Goal: Task Accomplishment & Management: Manage account settings

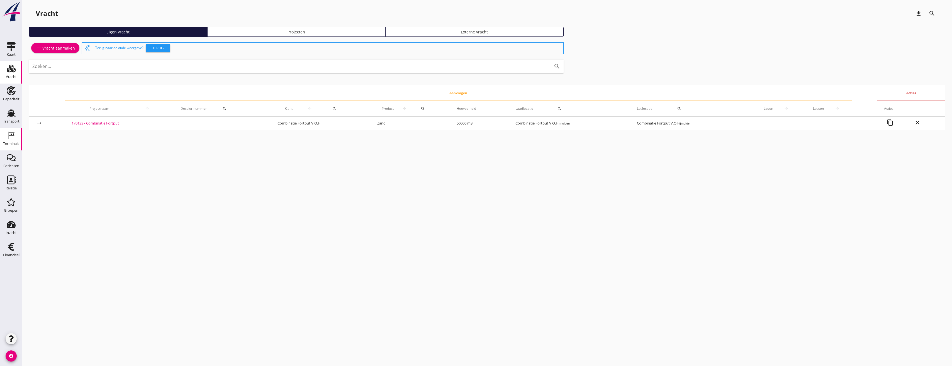
click at [13, 134] on icon "Terminals" at bounding box center [11, 135] width 9 height 9
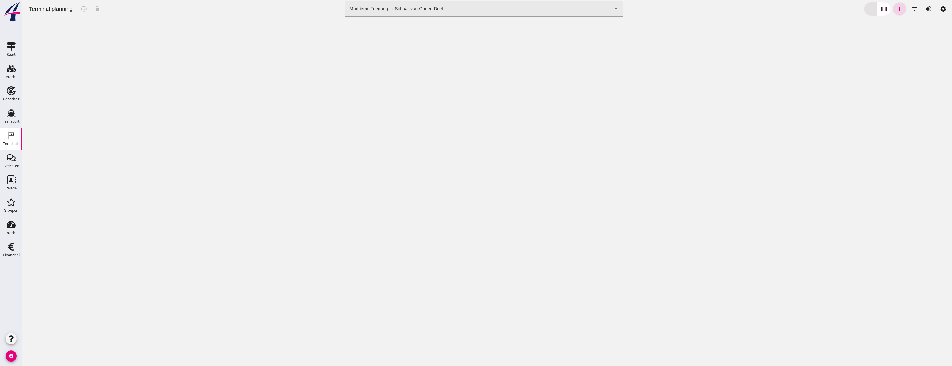
click div "Terminal planning schedule delete terminal Maritieme Toegang - t Schaar van Oud…"
click div "Maritieme Toegang - t Schaar van Ouden Doel 453b08e2-5afb-49e8-a076-b9bc6000f457"
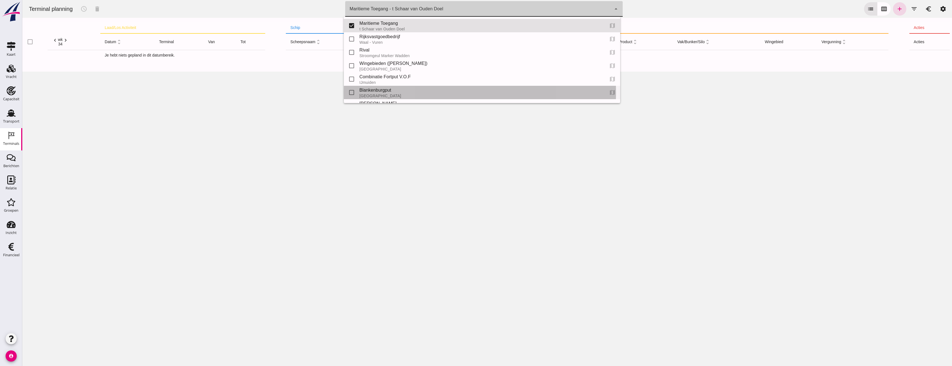
click at [361, 90] on div "Blankenburgput" at bounding box center [479, 90] width 241 height 7
type input "e6c78bfd-e3f1-4bb9-b01e-b37ce3668b52"
checkbox input "false"
checkbox input "true"
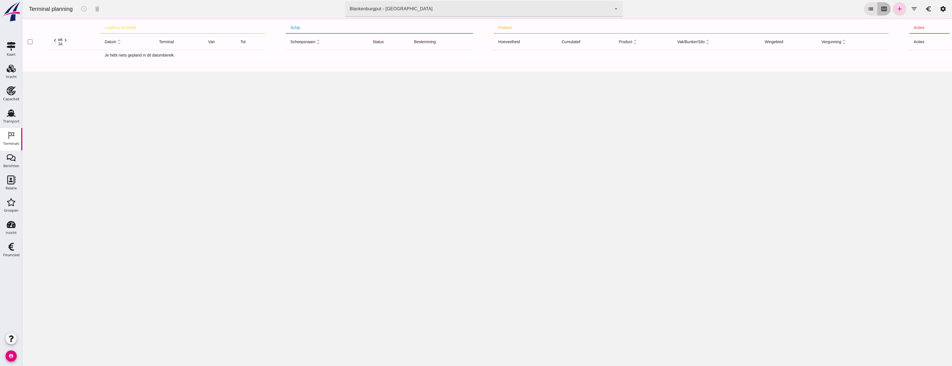
click button "calendar_view_week"
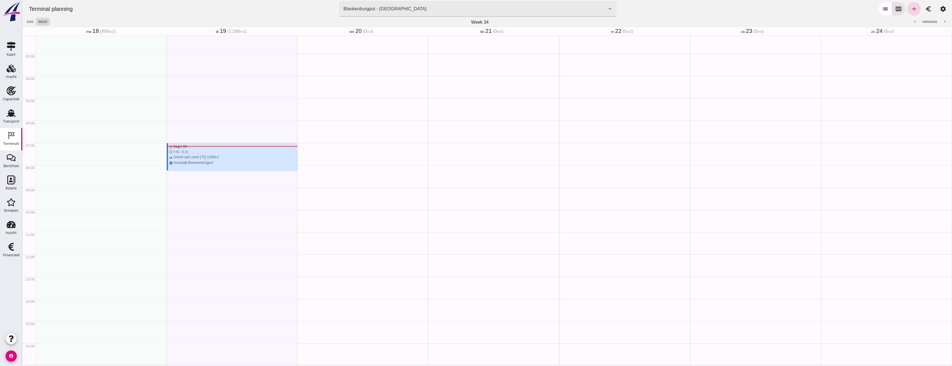
scroll to position [45, 0]
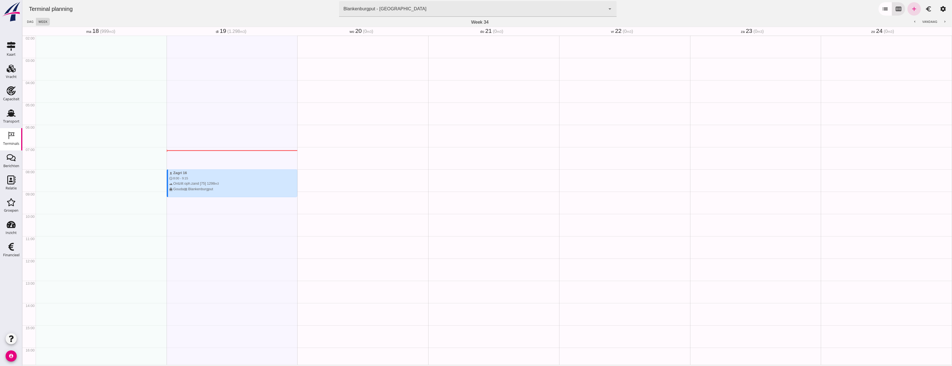
click at [369, 107] on div "Geen afspraken" at bounding box center [362, 258] width 131 height 534
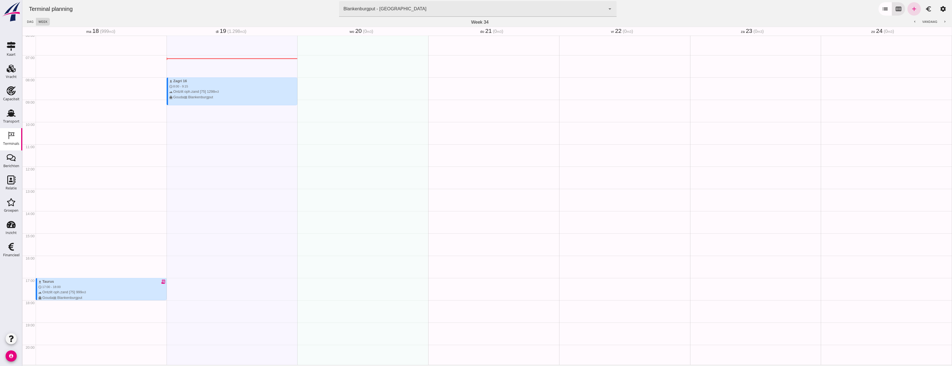
scroll to position [156, 0]
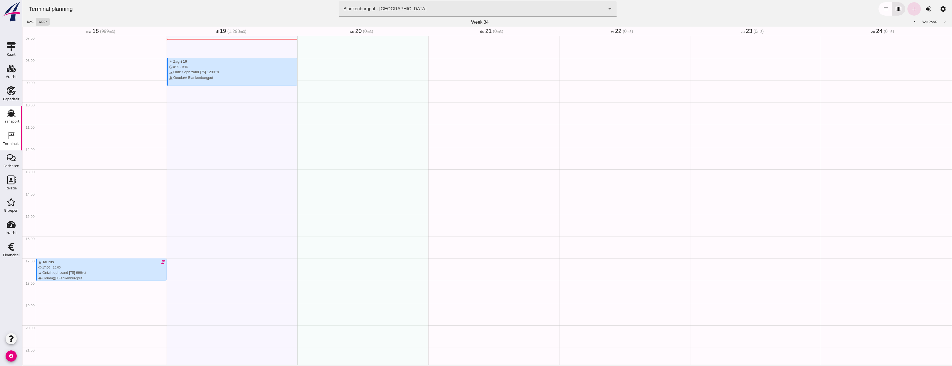
click at [11, 119] on div "Transport" at bounding box center [11, 122] width 16 height 8
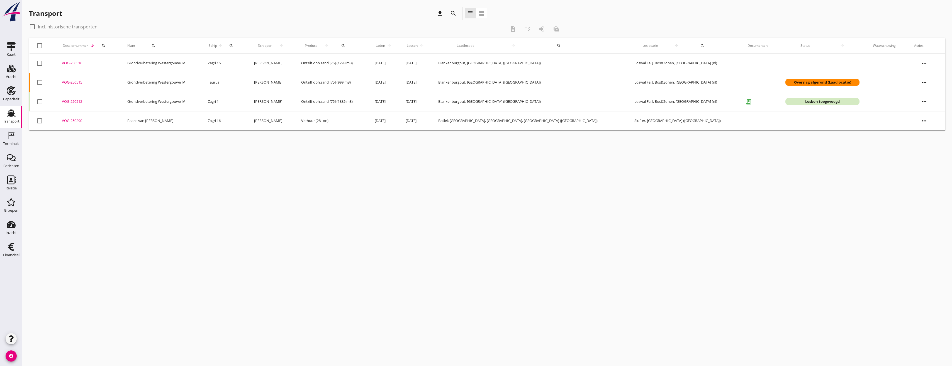
click at [78, 83] on div "VOG-250515" at bounding box center [88, 83] width 52 height 6
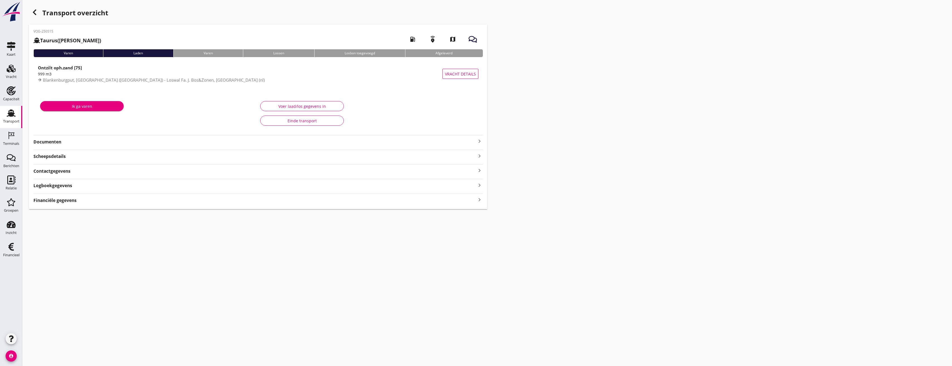
click at [147, 144] on strong "Documenten" at bounding box center [254, 142] width 443 height 6
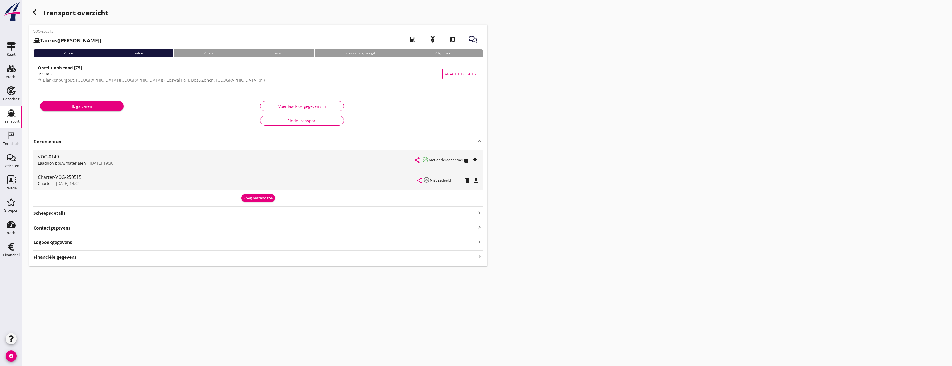
click at [11, 120] on div "Transport" at bounding box center [11, 121] width 16 height 4
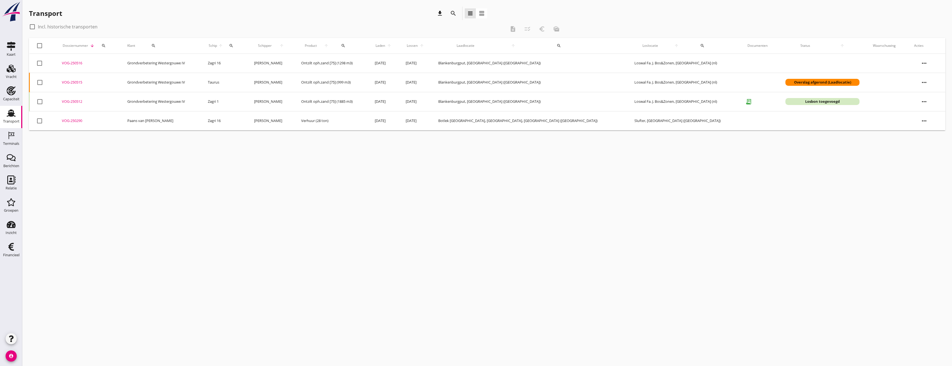
click at [924, 66] on icon "more_horiz" at bounding box center [924, 63] width 16 height 16
click at [529, 196] on div "cancel You are impersonating another user. Transport download search view_headl…" at bounding box center [486, 183] width 929 height 366
click at [920, 66] on icon "more_horiz" at bounding box center [924, 63] width 16 height 16
click at [927, 121] on div "Schip wijzigen" at bounding box center [925, 120] width 40 height 7
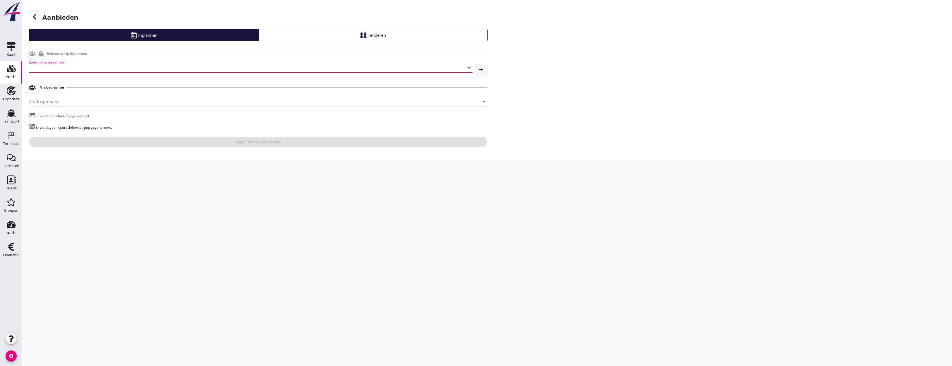
click at [92, 68] on input "Zoek op (scheeps)naam" at bounding box center [243, 67] width 428 height 9
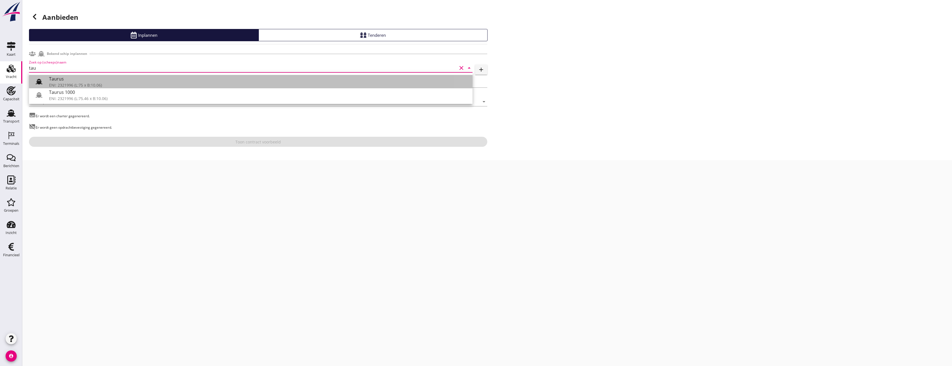
click at [91, 80] on div "Taurus" at bounding box center [258, 78] width 419 height 7
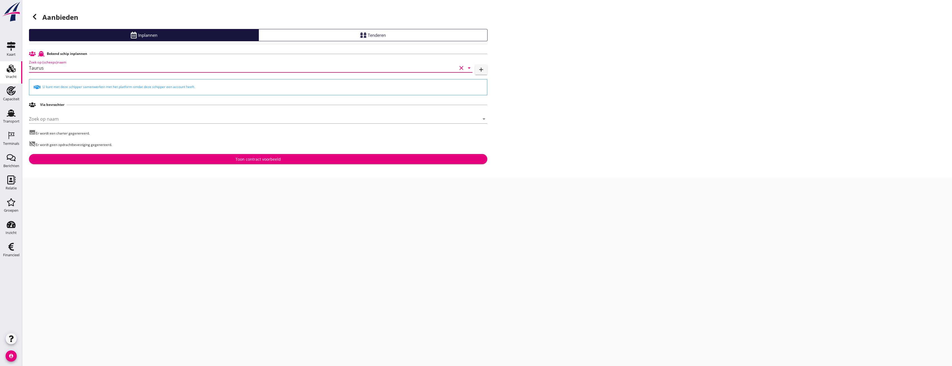
type input "Taurus"
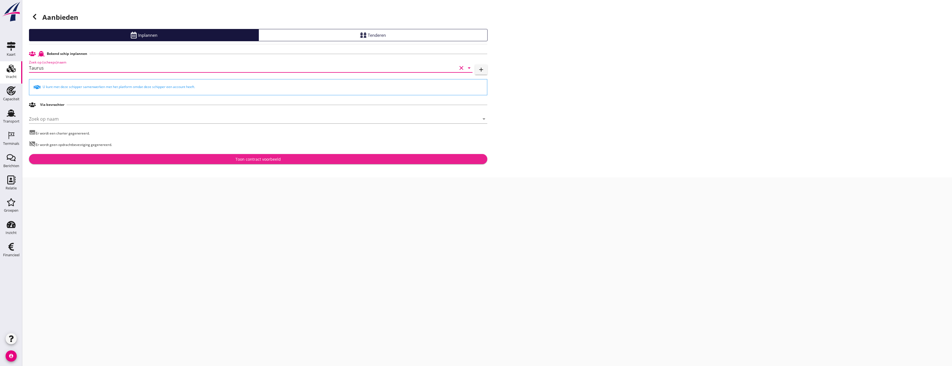
click at [215, 161] on div "Toon contract voorbeeld" at bounding box center [257, 159] width 449 height 6
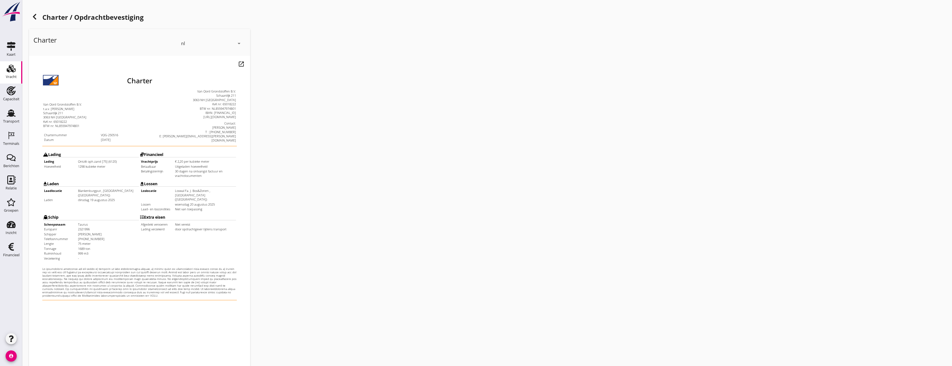
scroll to position [47, 0]
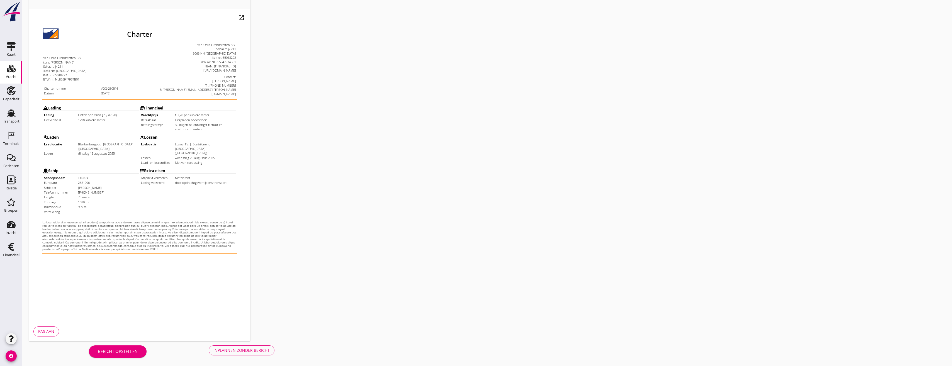
click at [232, 350] on div "Inplannen zonder bericht" at bounding box center [241, 350] width 56 height 6
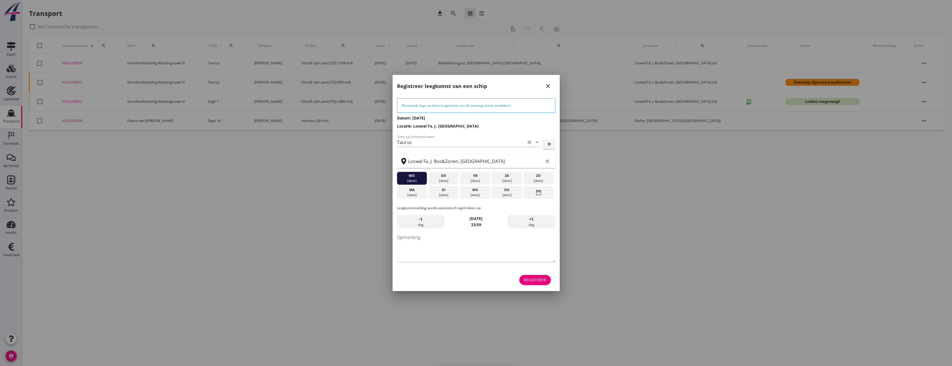
click at [540, 280] on div "Registreer" at bounding box center [535, 280] width 23 height 6
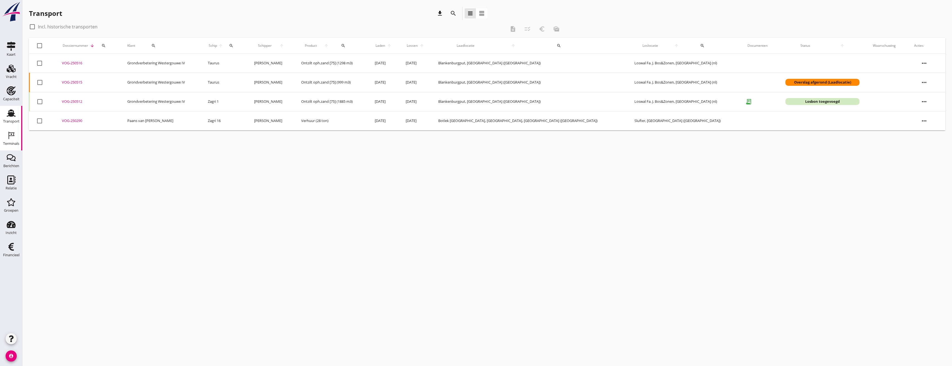
click at [11, 139] on icon "Terminals" at bounding box center [11, 135] width 9 height 9
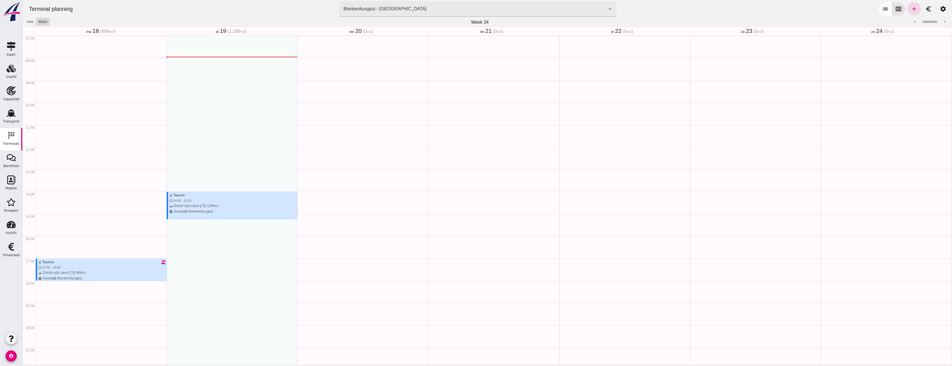
click at [243, 153] on div "download Taurus schedule 14:00 - 15:15 terrain Ontzilt oph.zand [75] 1298 m3 di…" at bounding box center [232, 147] width 131 height 534
click at [13, 57] on div "Kaart" at bounding box center [11, 55] width 9 height 8
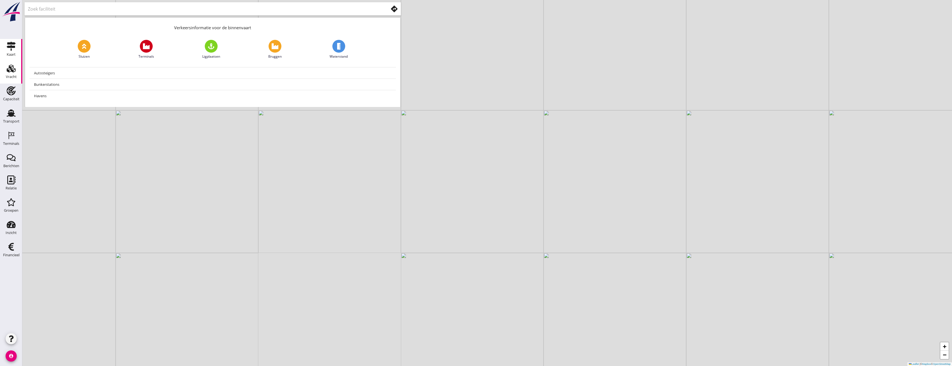
click at [9, 70] on use at bounding box center [11, 69] width 9 height 8
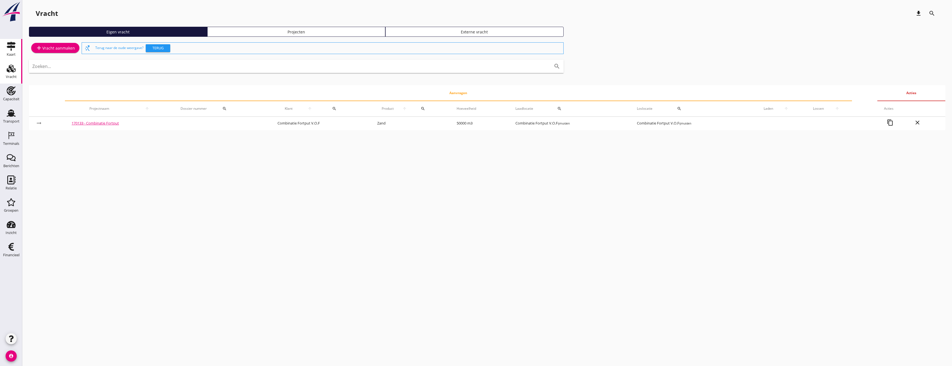
click at [14, 56] on div "Kaart" at bounding box center [11, 55] width 9 height 4
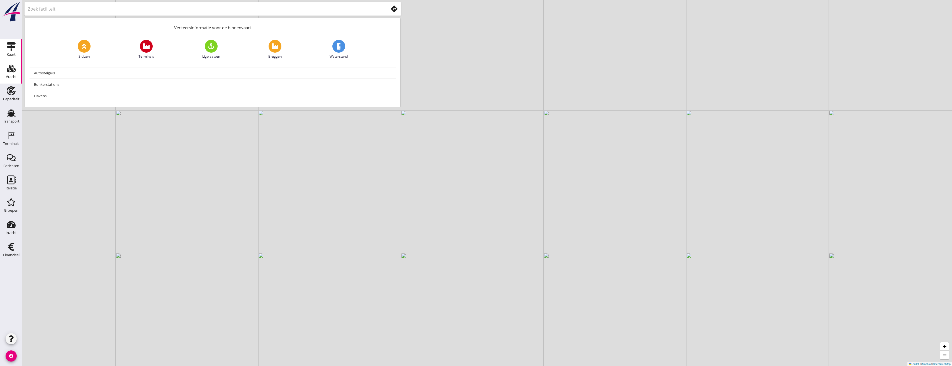
click at [8, 78] on div "Vracht" at bounding box center [11, 77] width 11 height 4
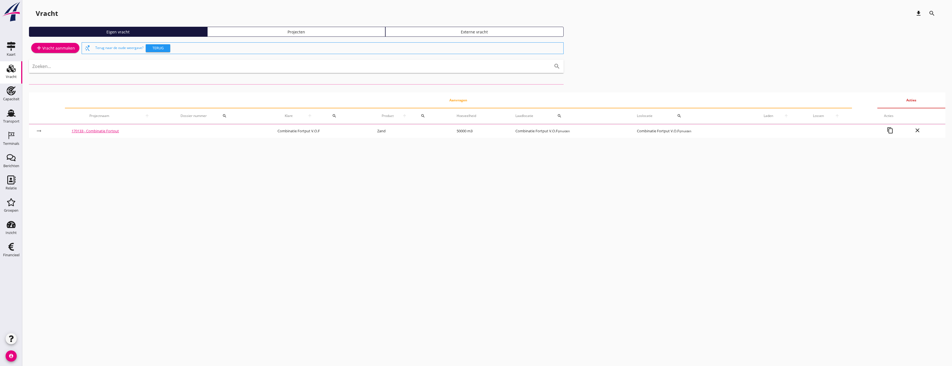
click at [291, 30] on div "Projecten" at bounding box center [296, 32] width 173 height 6
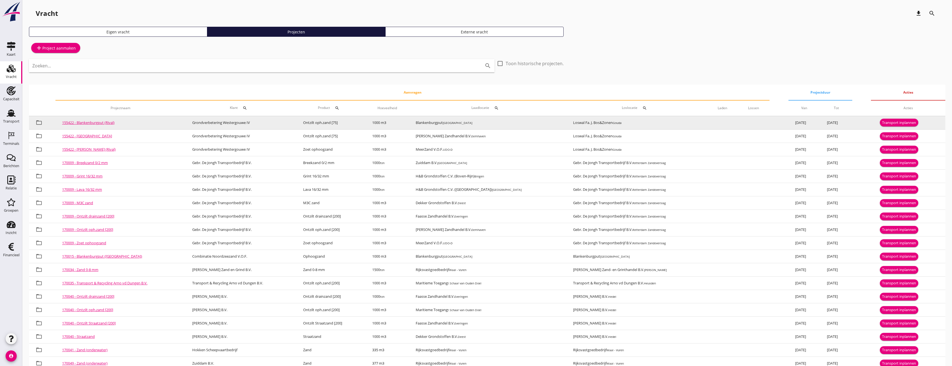
click at [895, 124] on div "Transport inplannen" at bounding box center [899, 123] width 34 height 6
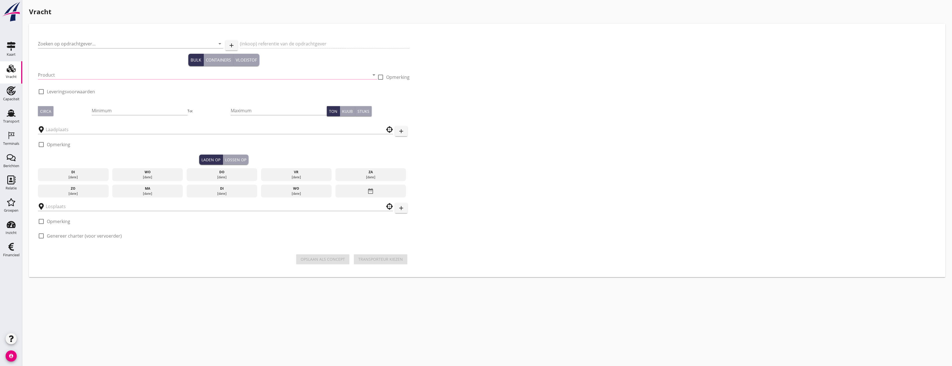
type input "Grondverbetering Westergouwe IV"
type input "Ontzilt oph.zand [75] (6120)"
type input "1000"
type input "Loswal Fa. J. Bos&Zonen"
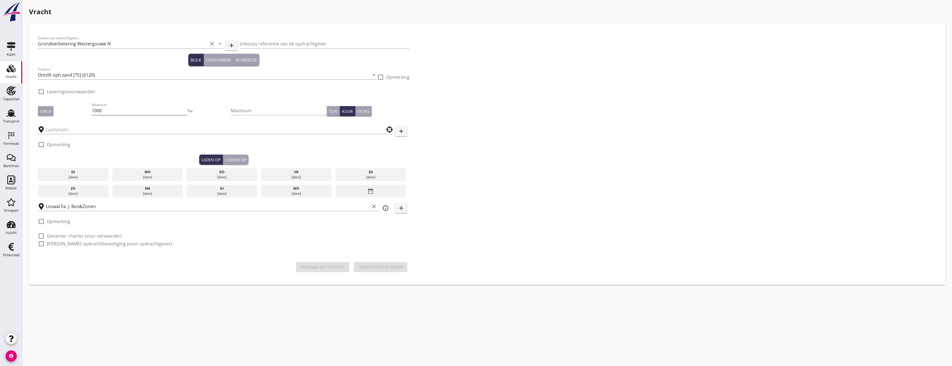
checkbox input "true"
type input "Blankenburgput"
checkbox input "true"
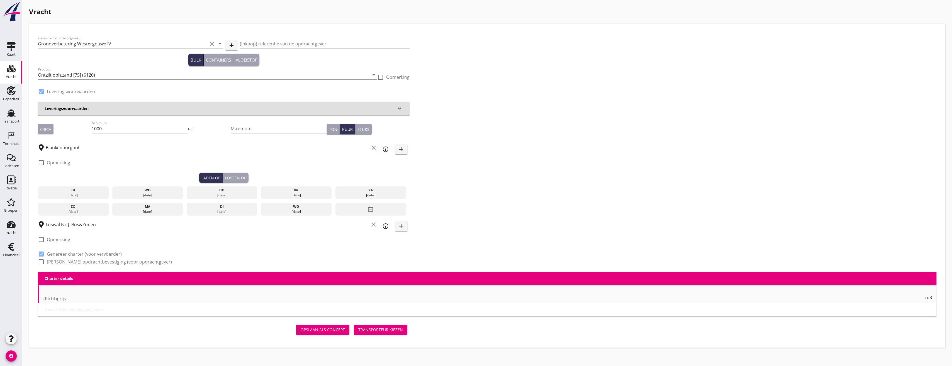
type input "2.2"
radio input "false"
click at [124, 113] on div "Leveringsvoorwaarden keyboard_arrow_down" at bounding box center [224, 109] width 372 height 14
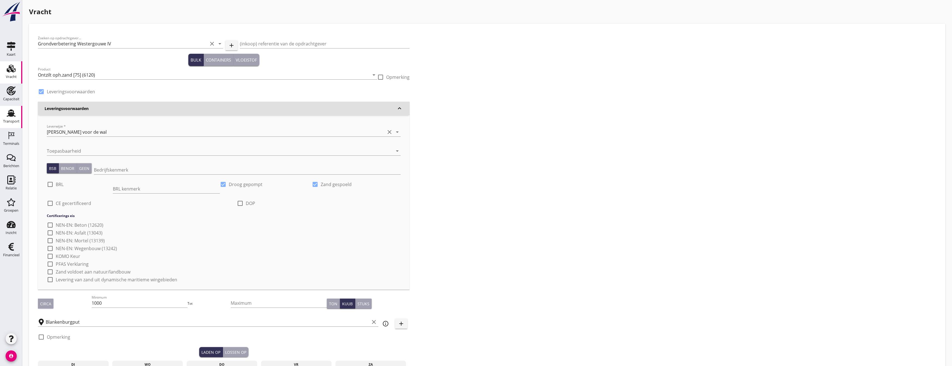
click at [14, 118] on div "Transport" at bounding box center [11, 122] width 16 height 8
click at [399, 110] on icon "keyboard_arrow_down" at bounding box center [399, 108] width 7 height 7
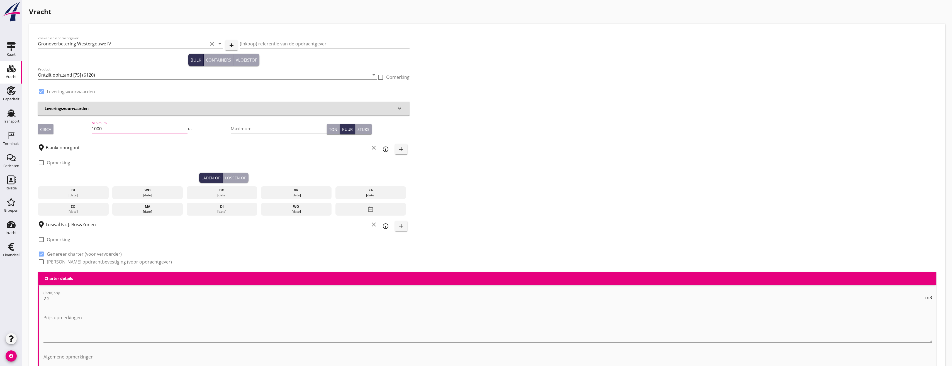
drag, startPoint x: 134, startPoint y: 130, endPoint x: 63, endPoint y: 133, distance: 70.8
click at [63, 133] on div "Circa Minimum 1000 Tot Maximum Ton Kuub Stuks" at bounding box center [224, 129] width 372 height 19
type input "1298"
click at [490, 157] on div "Zoeken op opdrachtgever... Grondverbetering Westergouwe IV clear arrow_drop_dow…" at bounding box center [487, 152] width 903 height 239
click at [76, 192] on div "di" at bounding box center [73, 190] width 68 height 5
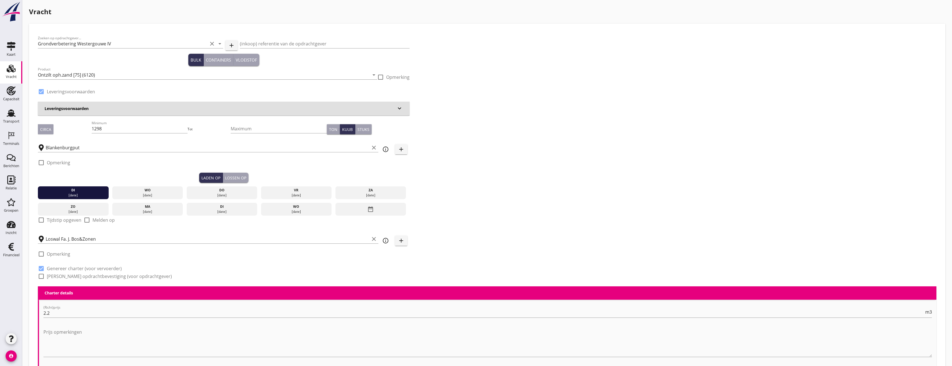
click at [230, 179] on div "Lossen op" at bounding box center [235, 178] width 21 height 6
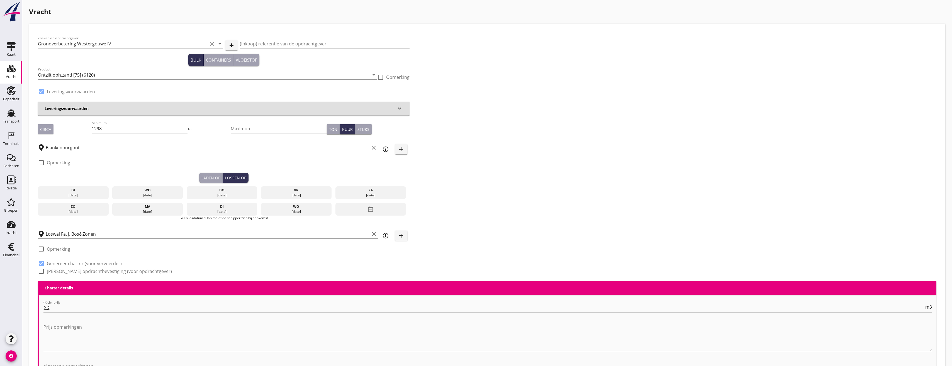
click at [164, 191] on div "wo" at bounding box center [148, 190] width 68 height 5
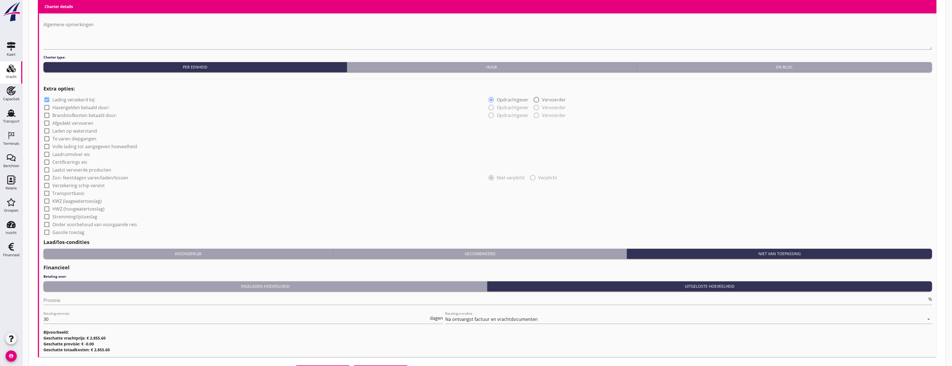
scroll to position [385, 0]
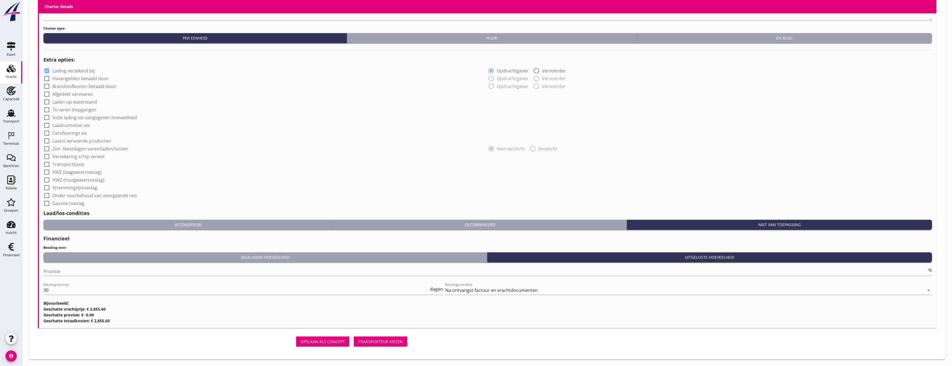
click at [379, 343] on div "Transporteur kiezen" at bounding box center [380, 342] width 45 height 6
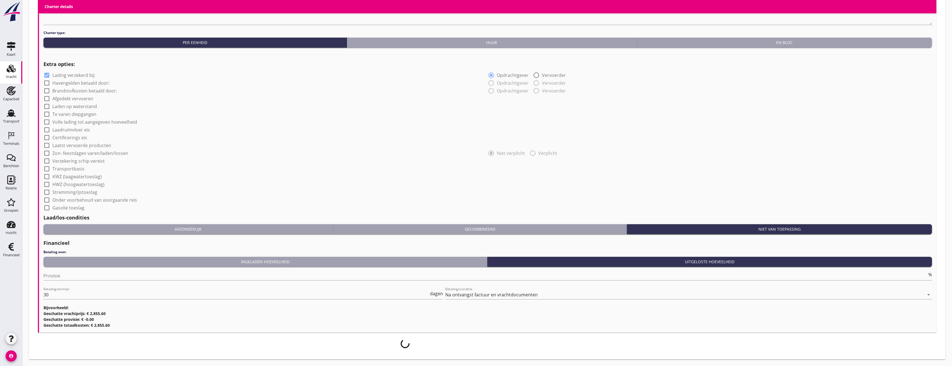
scroll to position [381, 0]
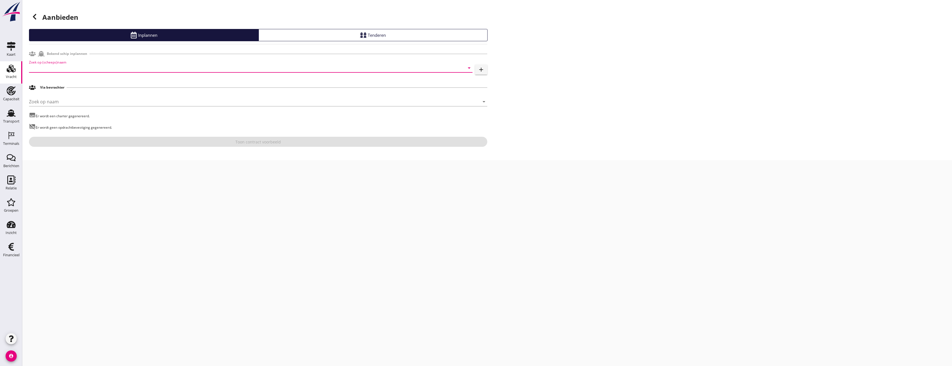
click at [69, 69] on input "Zoek op (scheeps)naam" at bounding box center [243, 67] width 428 height 9
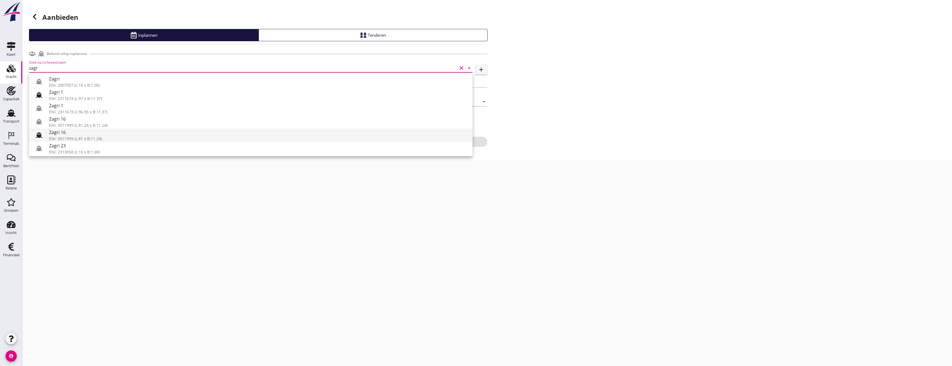
click at [65, 133] on div "Zagri 16" at bounding box center [258, 132] width 419 height 7
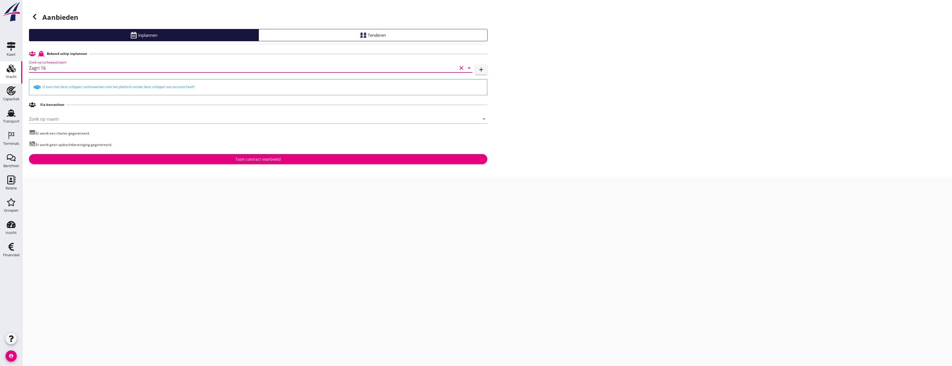
type input "Zagri 16"
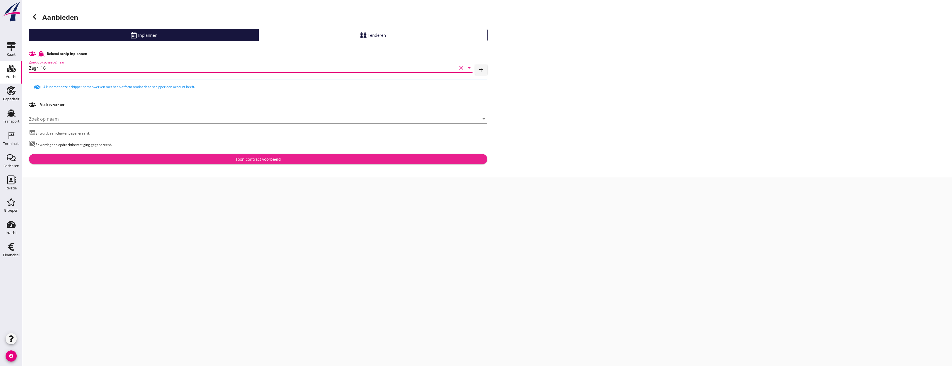
click at [231, 159] on div "Toon contract voorbeeld" at bounding box center [257, 159] width 449 height 6
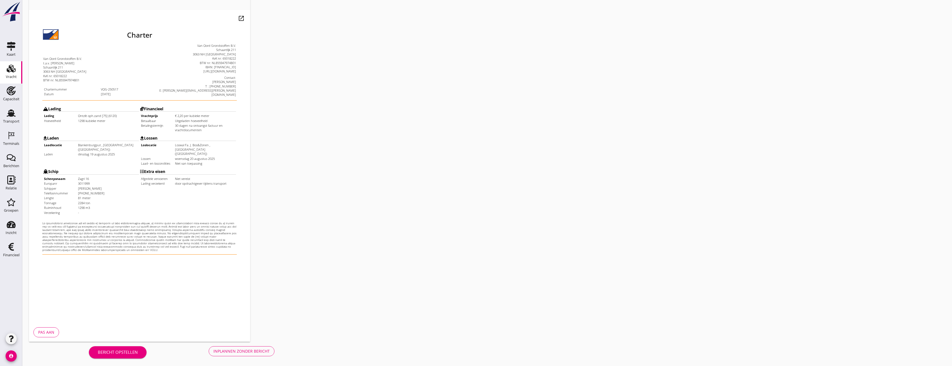
scroll to position [47, 0]
click at [248, 349] on div "Inplannen zonder bericht" at bounding box center [241, 350] width 56 height 6
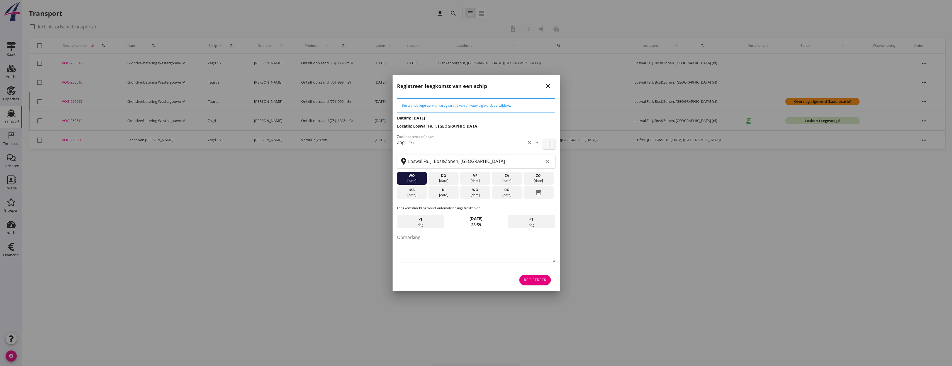
click at [542, 281] on div "Registreer" at bounding box center [535, 280] width 23 height 6
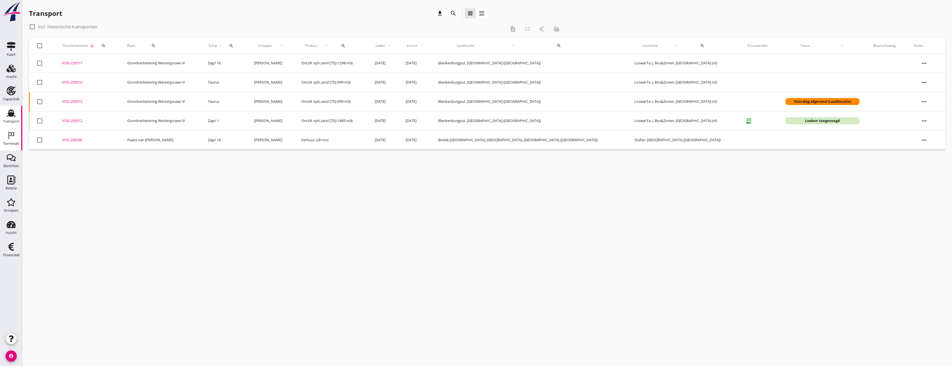
click at [7, 137] on icon "Terminals" at bounding box center [11, 135] width 9 height 9
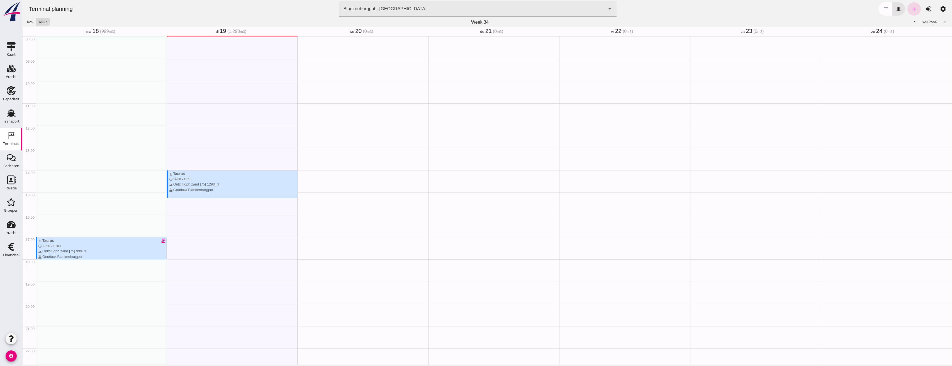
scroll to position [206, 0]
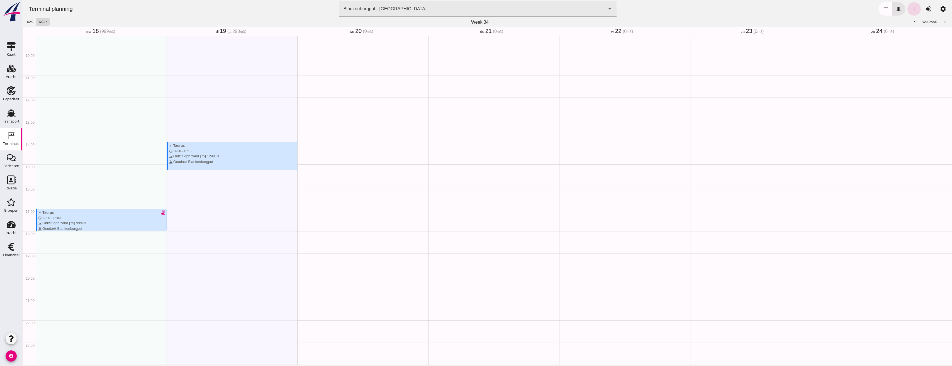
click at [180, 258] on div "download Taurus schedule 14:00 - 15:15 terrain Ontzilt oph.zand [75] 1298 m3 di…" at bounding box center [232, 97] width 131 height 534
type input "Combinatie Noordzeezand V.O.F."
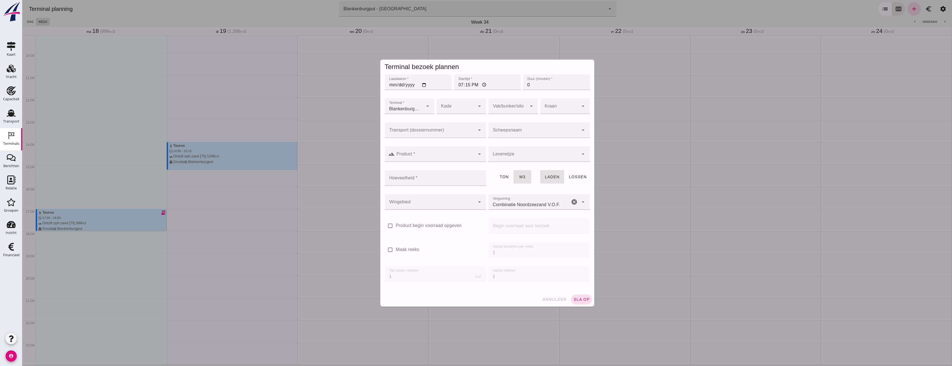
drag, startPoint x: 181, startPoint y: 255, endPoint x: 576, endPoint y: 257, distance: 394.9
click at [253, 266] on div at bounding box center [486, 183] width 929 height 366
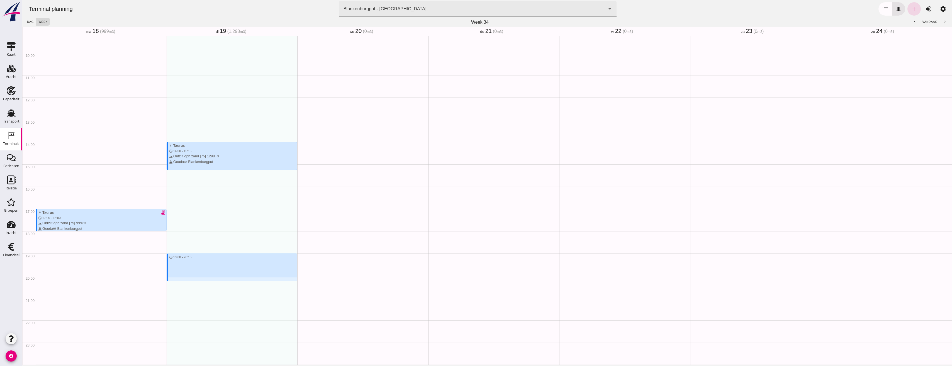
drag, startPoint x: 202, startPoint y: 254, endPoint x: 203, endPoint y: 282, distance: 27.6
click at [203, 282] on div "download Taurus schedule 14:00 - 15:15 terrain Ontzilt oph.zand [75] 1298 m3 di…" at bounding box center [232, 97] width 131 height 534
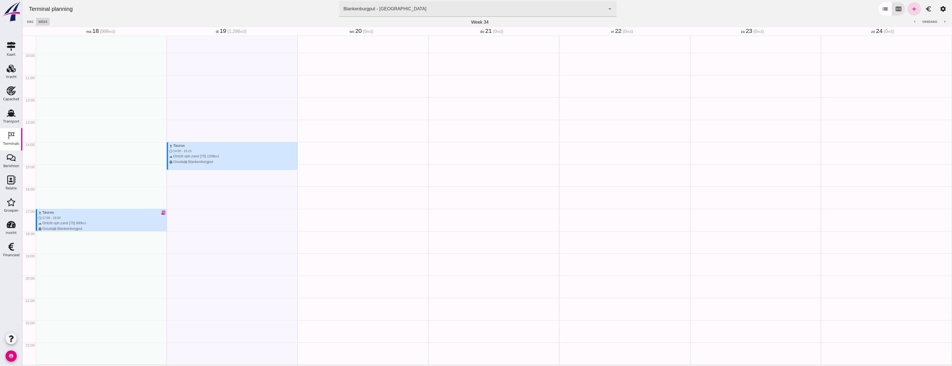
type input "Combinatie Noordzeezand V.O.F."
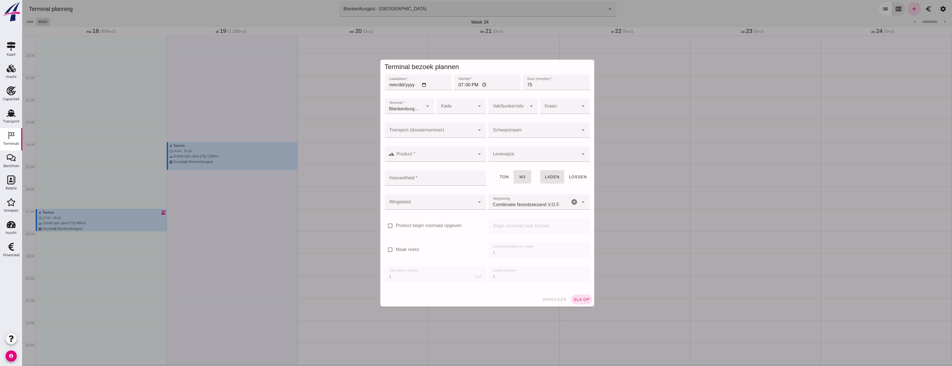
click div
click at [420, 143] on div "VOG -250517" at bounding box center [433, 146] width 92 height 7
type input "VOG-250517"
type input "franco_on_shore"
type input "1298"
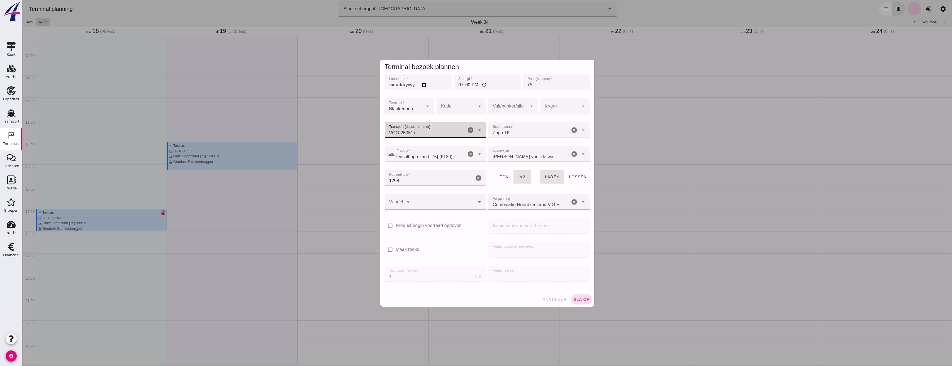
type input "VOG-250517"
click div
click at [499, 182] on div "18" at bounding box center [510, 183] width 41 height 7
type input "366"
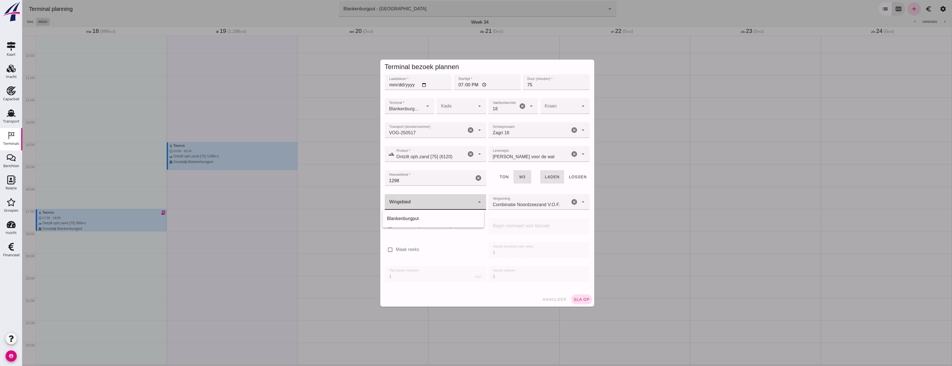
click div
click at [413, 218] on div "Blankenburgput" at bounding box center [433, 218] width 92 height 7
type input "333"
click span "sla op"
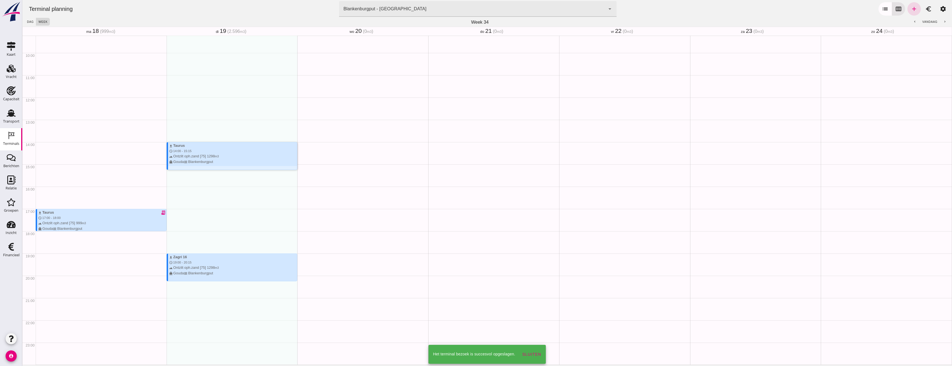
click div "download Taurus schedule 14:00 - 15:15 terrain Ontzilt oph.zand [75] 1298 m3 di…"
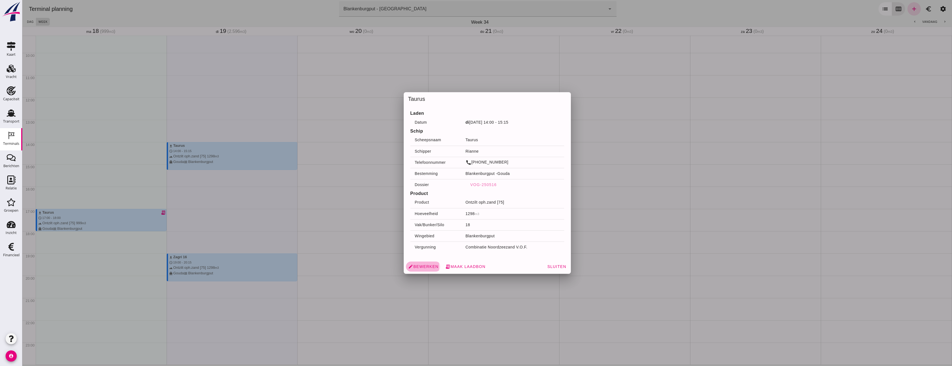
click span "edit Bewerken"
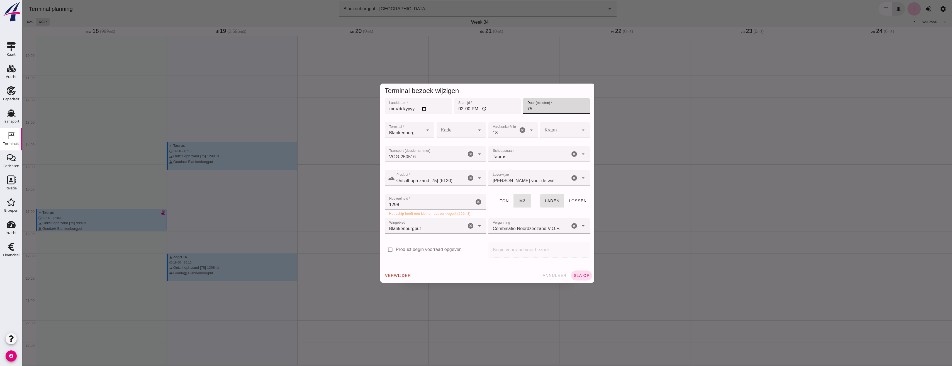
drag, startPoint x: 555, startPoint y: 110, endPoint x: 515, endPoint y: 106, distance: 39.8
click at [515, 106] on div "Laaddatum * Laaddatum * 2025-08-19 Starttijd * Starttijd * 14:00 Duur (minuten)…" at bounding box center [487, 109] width 207 height 24
type input "60"
drag, startPoint x: 412, startPoint y: 202, endPoint x: 362, endPoint y: 200, distance: 50.7
click div "Terminal bezoek wijzigen Laaddatum * Laaddatum * 2025-08-19 Starttijd * Startti…"
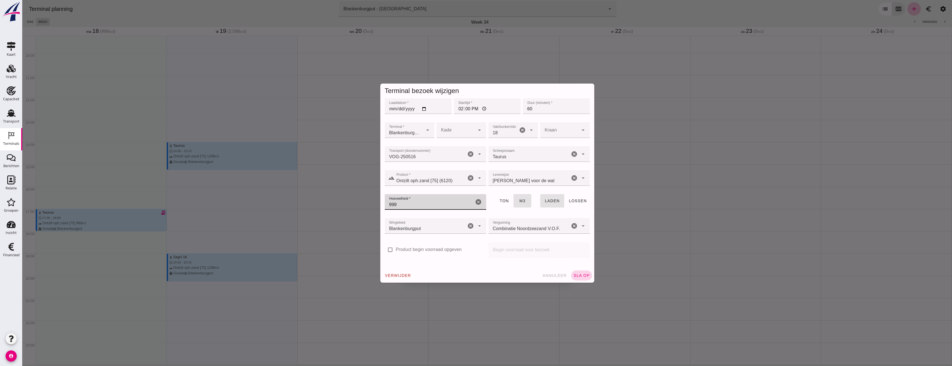
type input "999"
click button "sla op"
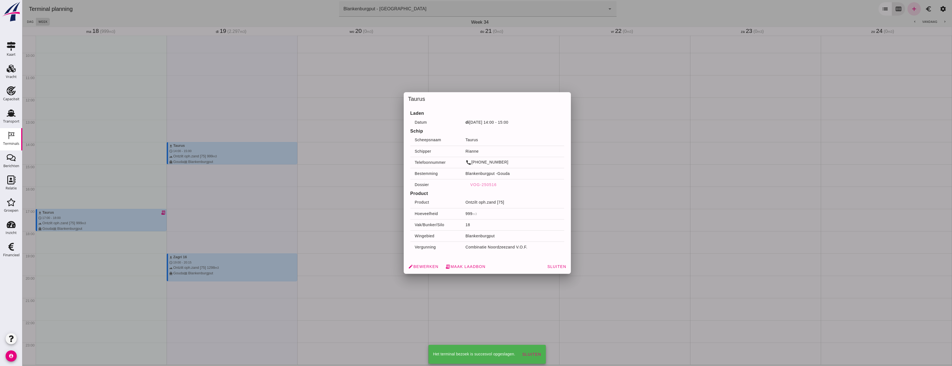
click at [742, 289] on div at bounding box center [486, 183] width 929 height 366
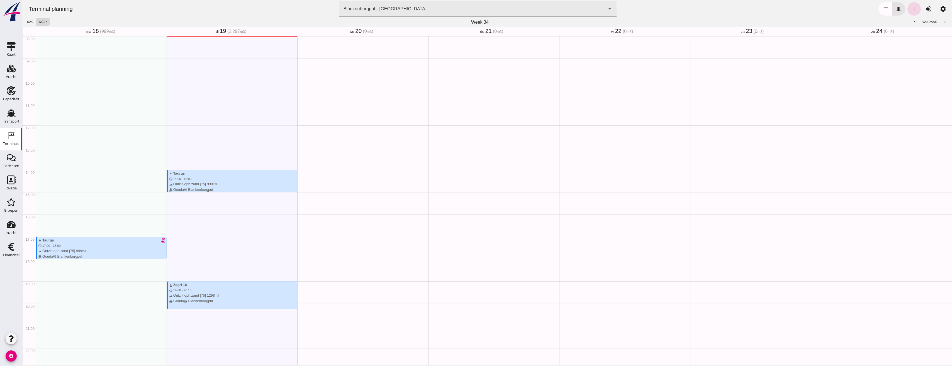
scroll to position [178, 0]
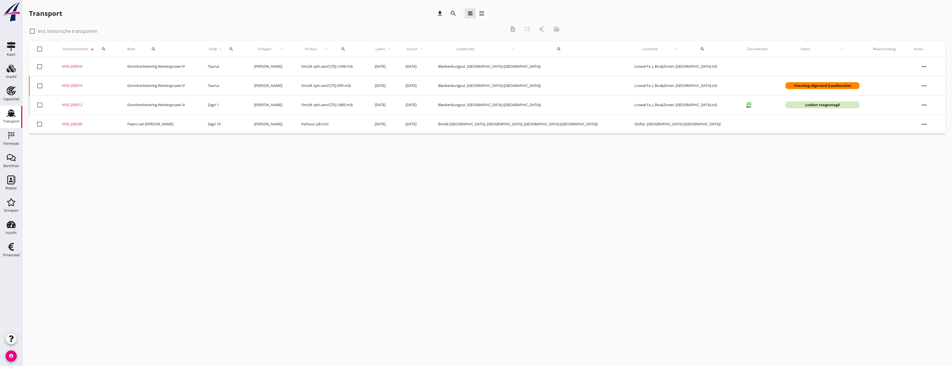
click at [89, 67] on div "VOG-250516" at bounding box center [88, 67] width 52 height 6
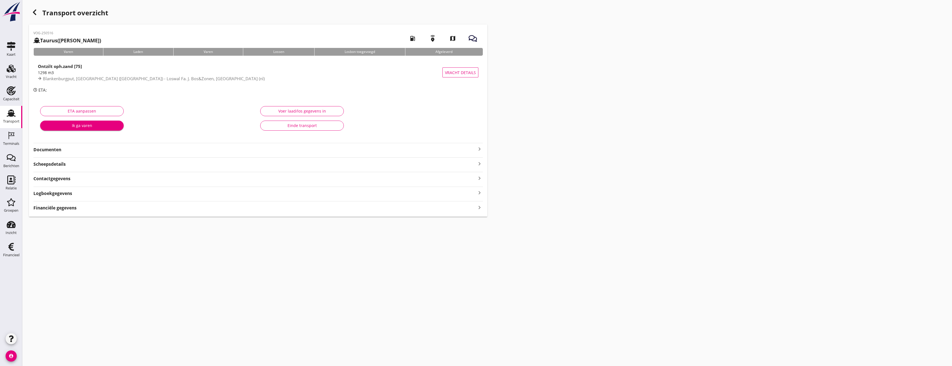
click at [87, 149] on strong "Documenten" at bounding box center [254, 149] width 443 height 6
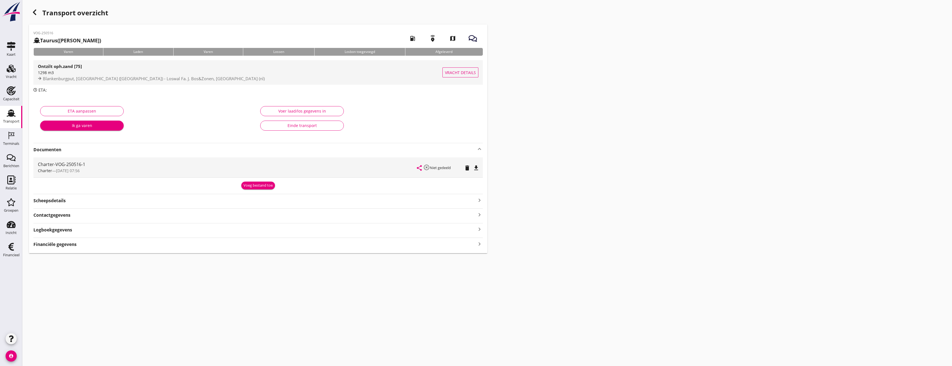
click at [464, 70] on span "Vracht details" at bounding box center [460, 73] width 31 height 6
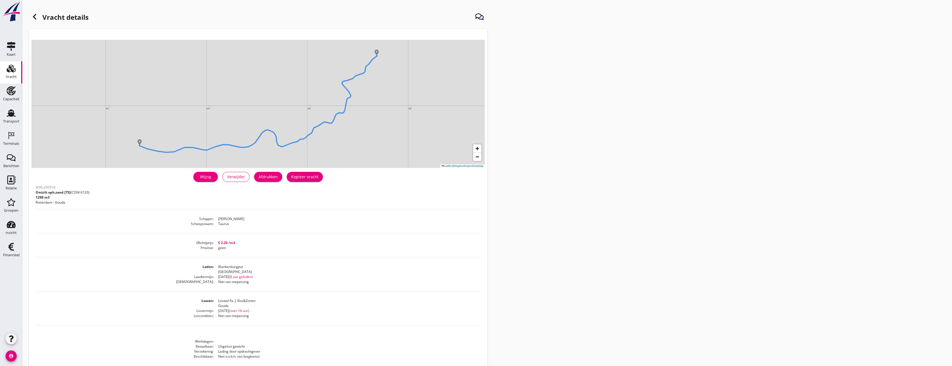
click at [206, 175] on div "Wijzig" at bounding box center [206, 177] width 16 height 6
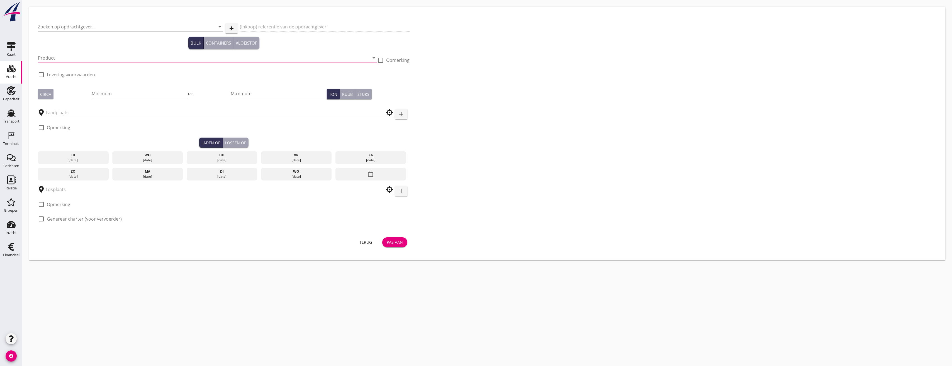
type input "Grondverbetering Westergouwe IV"
type input "Ontzilt oph.zand [75] (6120)"
type input "1298"
checkbox input "true"
type input "Blankenburgput"
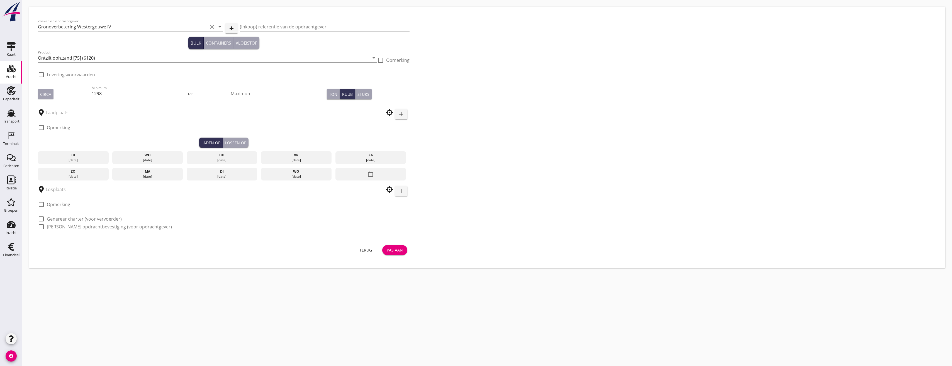
type input "Loswal Fa. J. Bos&Zonen"
checkbox input "true"
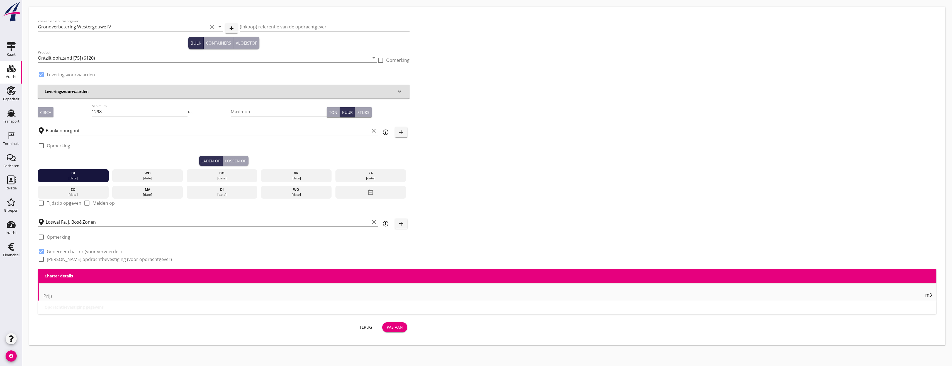
type input "2.2"
radio input "false"
drag, startPoint x: 122, startPoint y: 114, endPoint x: 77, endPoint y: 111, distance: 45.2
click at [77, 111] on div "Circa Minimum 1298 Tot Maximum Ton Kuub Stuks" at bounding box center [224, 112] width 372 height 19
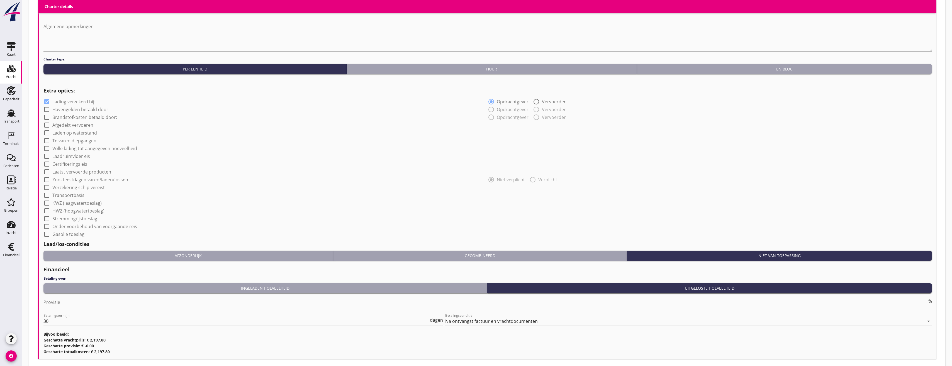
scroll to position [359, 0]
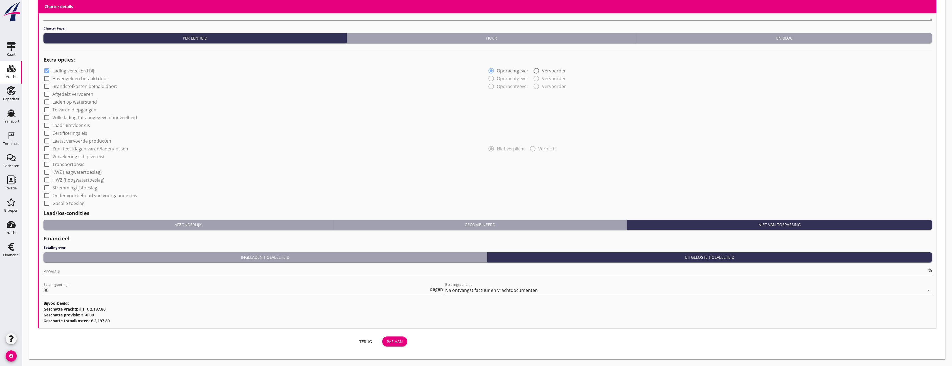
type input "999"
click at [398, 347] on div "Terug Pas aan" at bounding box center [224, 341] width 372 height 13
click at [400, 343] on div "Pas aan" at bounding box center [395, 342] width 16 height 6
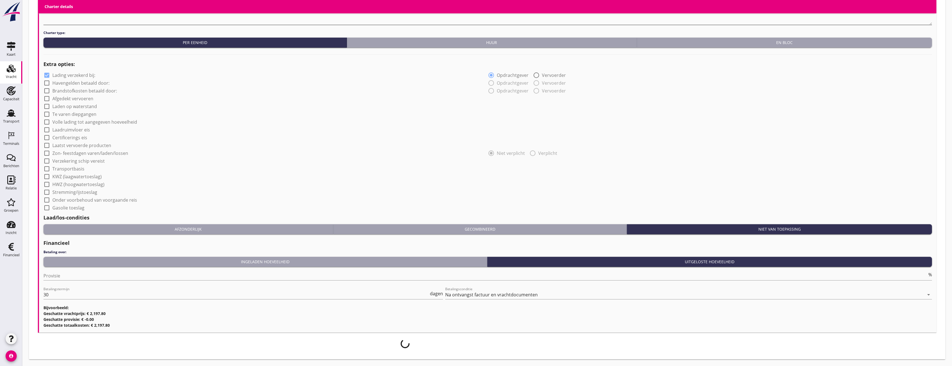
scroll to position [354, 0]
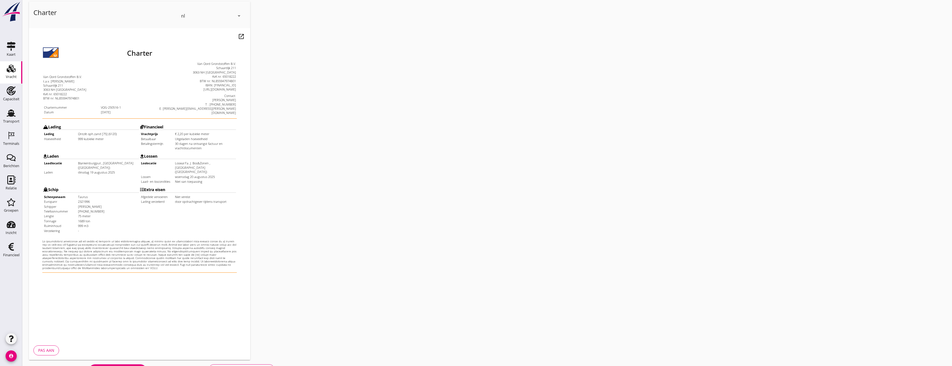
scroll to position [47, 0]
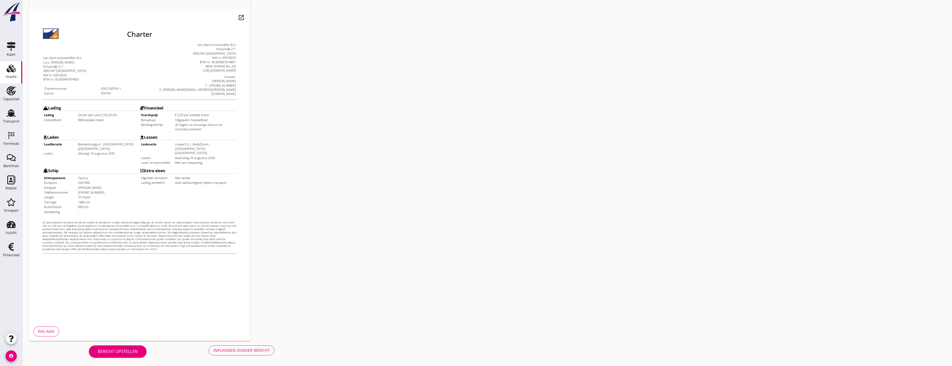
click at [235, 347] on div "Inplannen zonder bericht" at bounding box center [241, 350] width 56 height 6
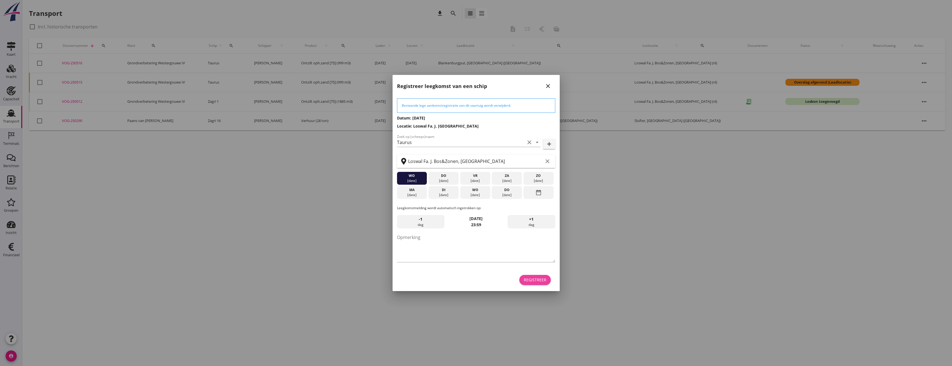
click at [539, 282] on div "Registreer" at bounding box center [535, 280] width 23 height 6
